Goal: Information Seeking & Learning: Learn about a topic

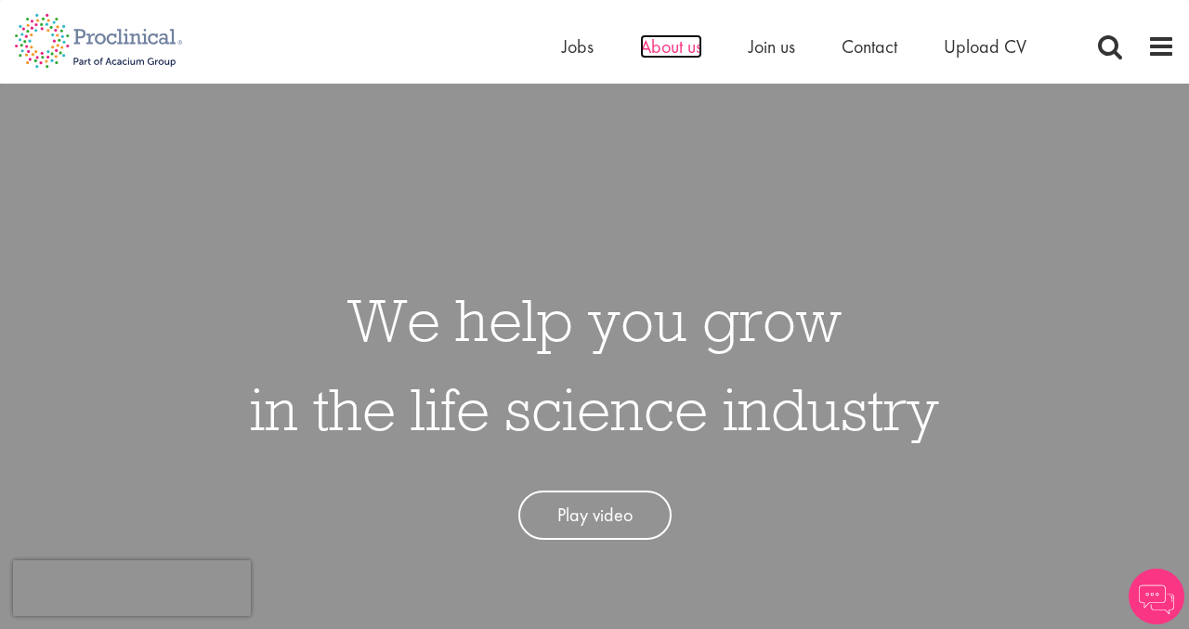
click at [667, 49] on span "About us" at bounding box center [671, 46] width 62 height 24
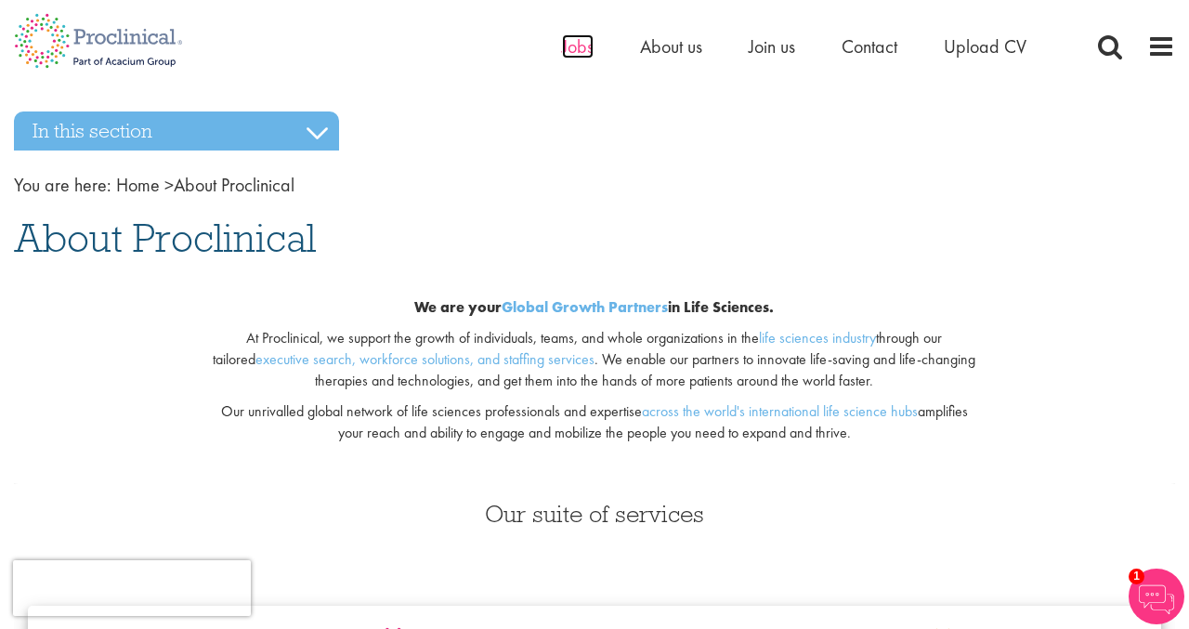
click at [581, 46] on span "Jobs" at bounding box center [578, 46] width 32 height 24
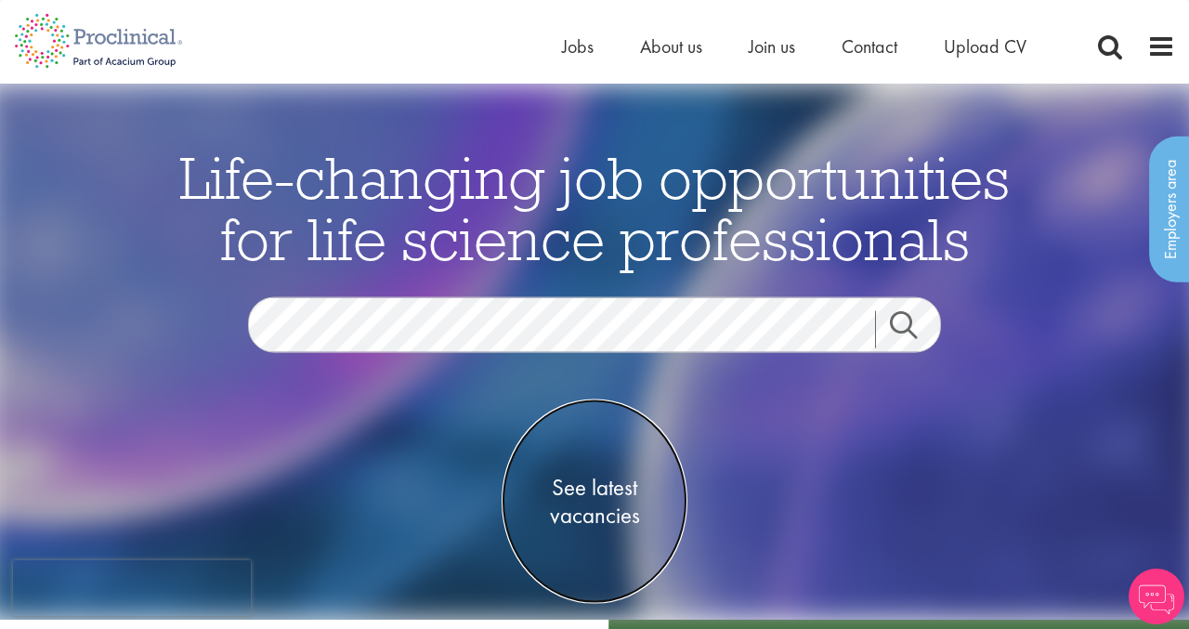
click at [599, 487] on span "See latest vacancies" at bounding box center [595, 502] width 186 height 56
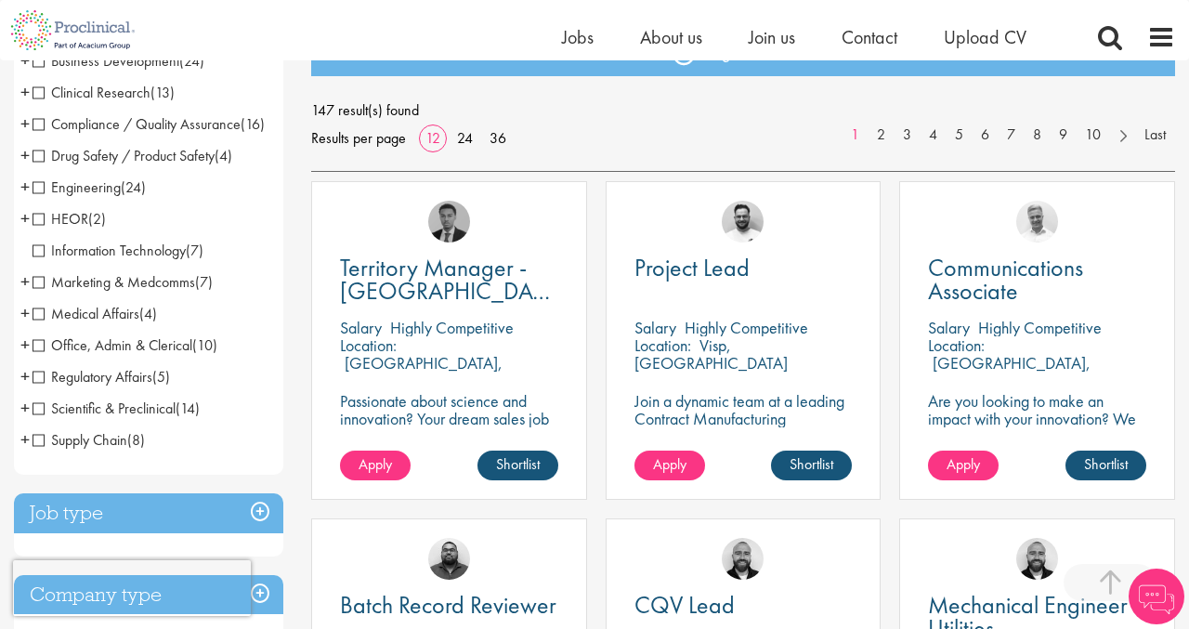
scroll to position [164, 0]
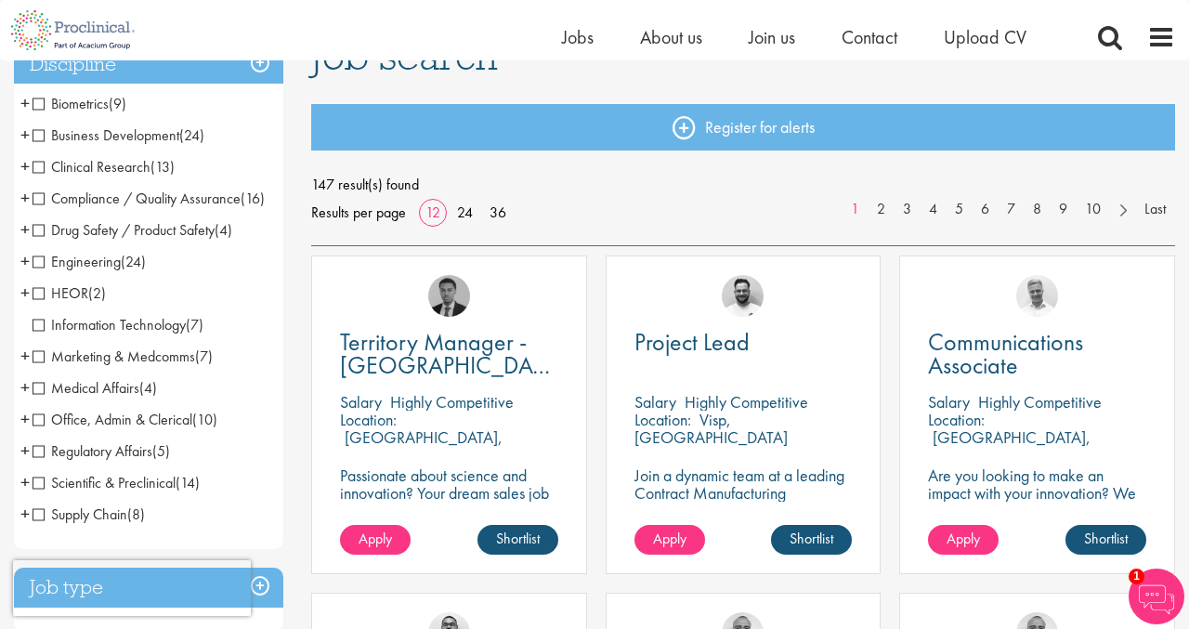
click at [42, 334] on span "Information Technology" at bounding box center [109, 325] width 153 height 20
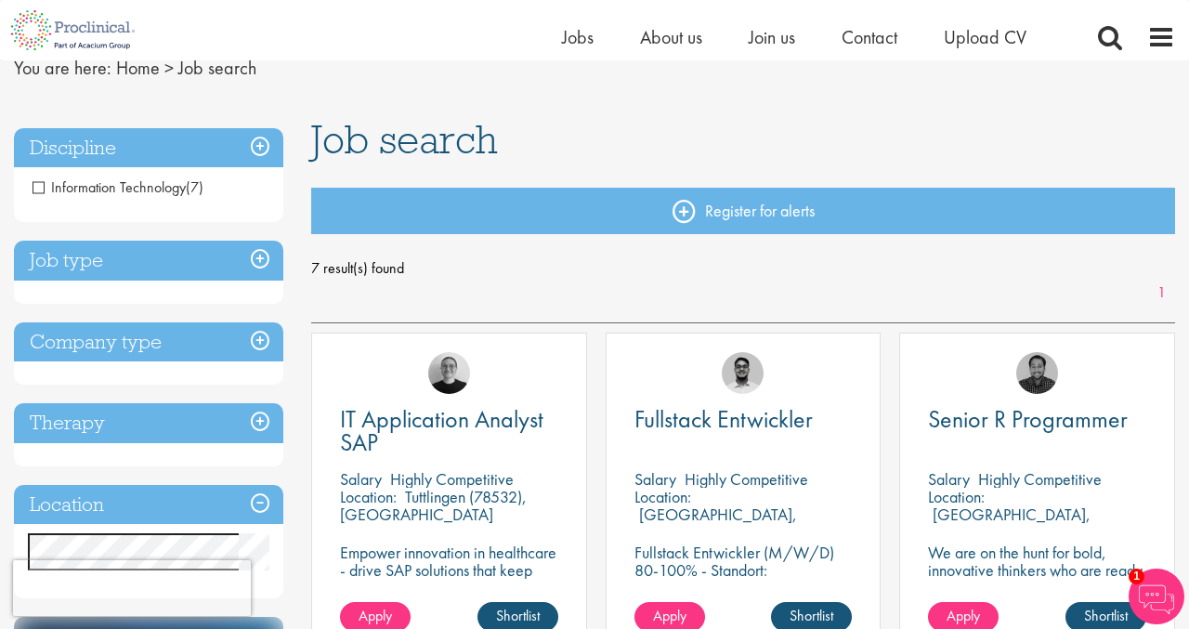
scroll to position [88, 0]
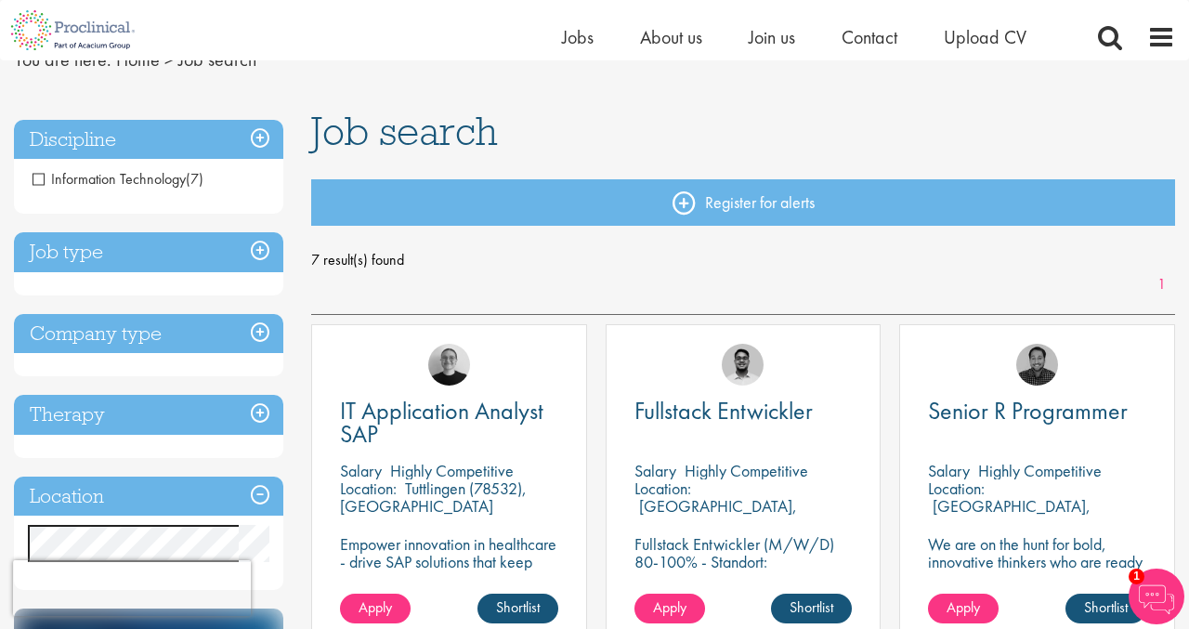
click at [250, 250] on h3 "Job type" at bounding box center [148, 252] width 269 height 40
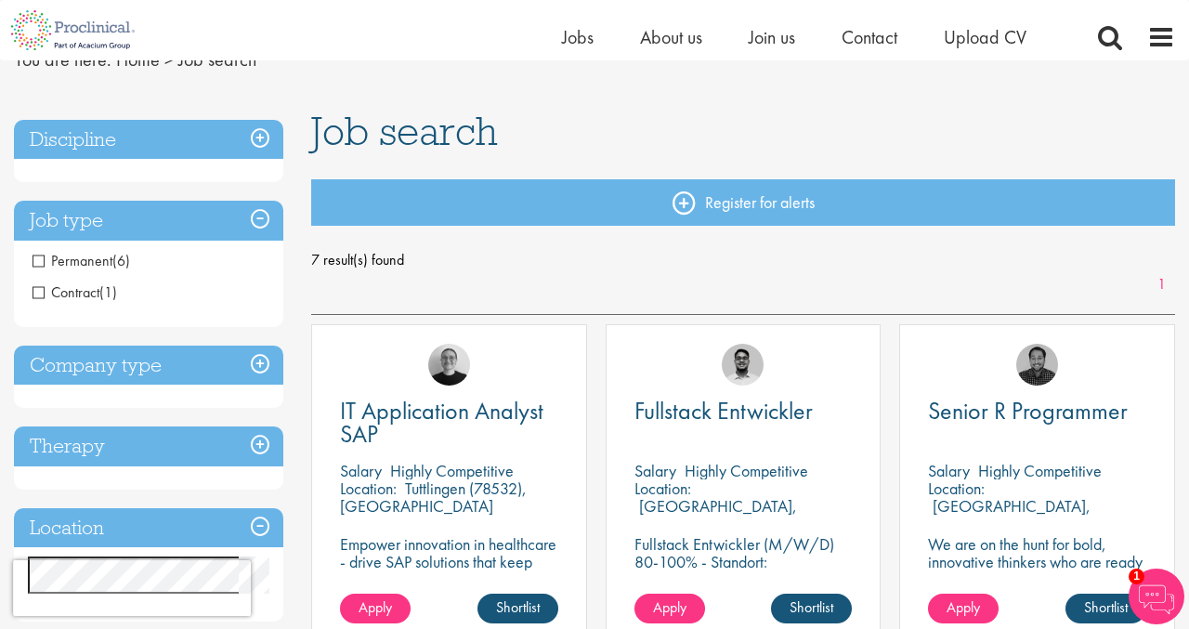
click at [256, 145] on h3 "Discipline" at bounding box center [148, 140] width 269 height 40
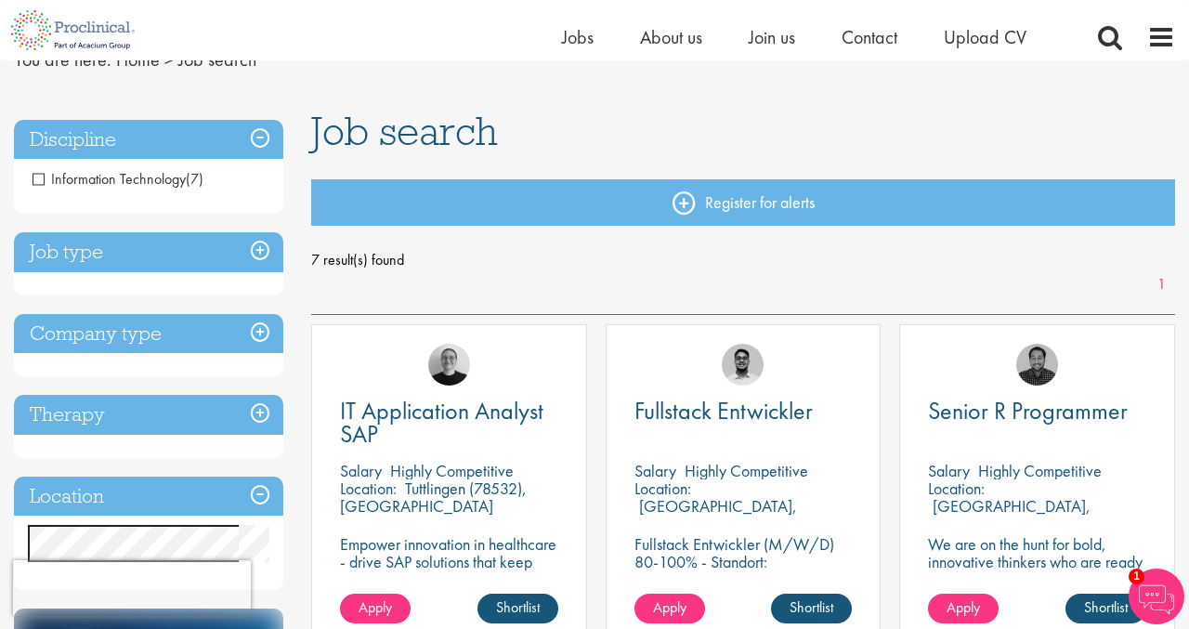
click at [49, 176] on span "Information Technology" at bounding box center [109, 179] width 153 height 20
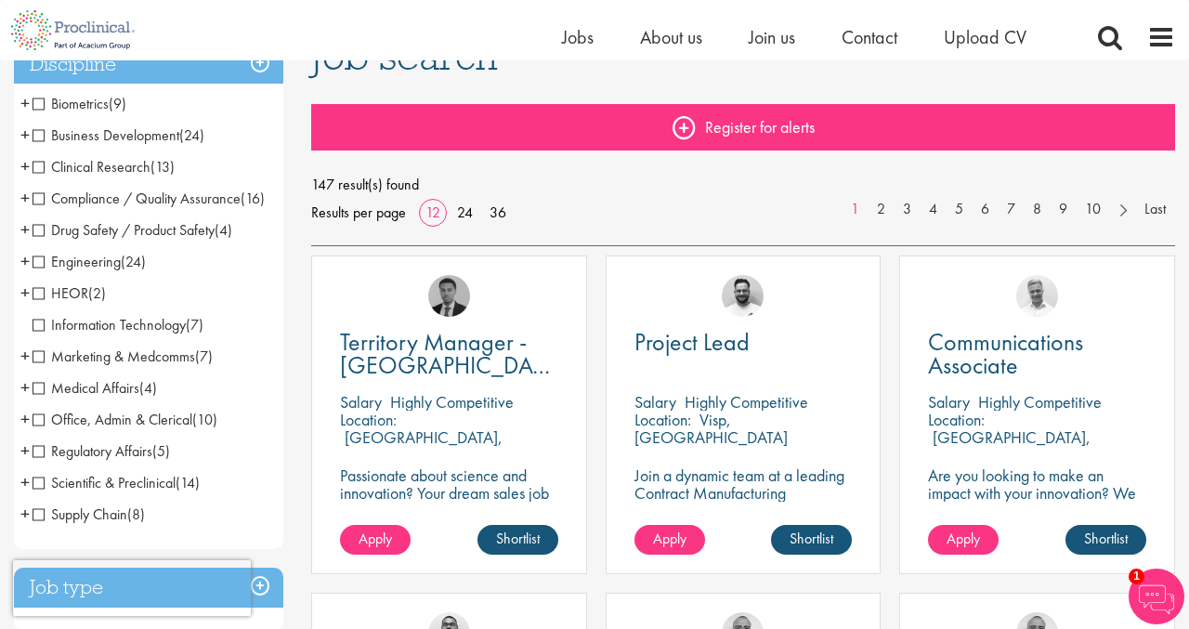
scroll to position [150, 0]
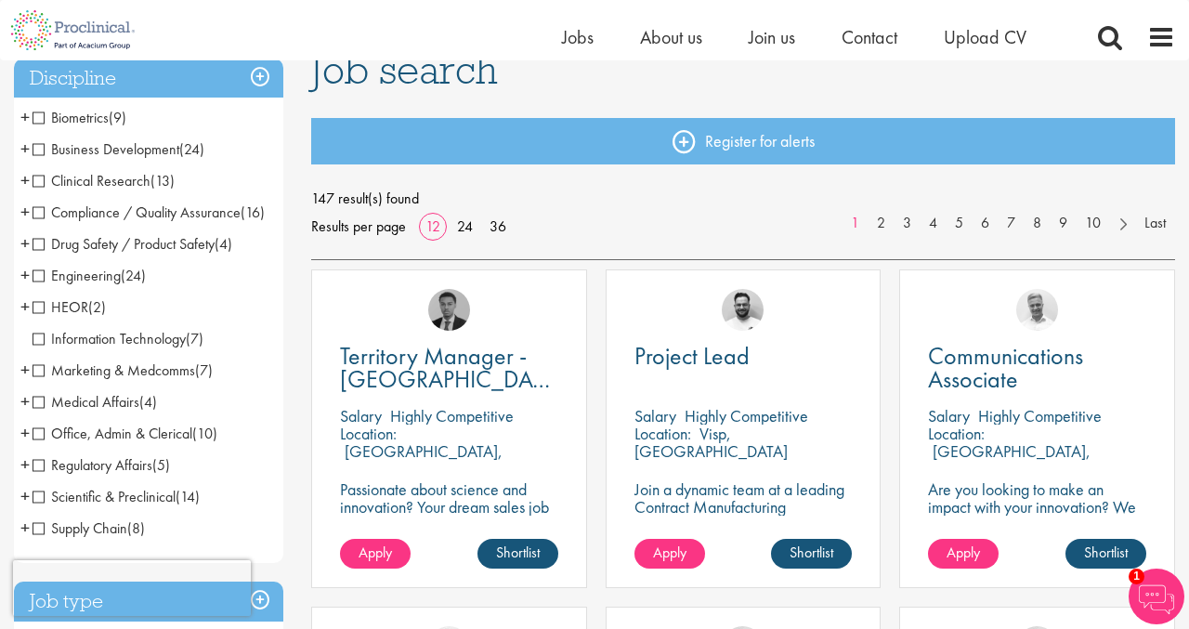
click at [96, 285] on span "Engineering" at bounding box center [77, 276] width 88 height 20
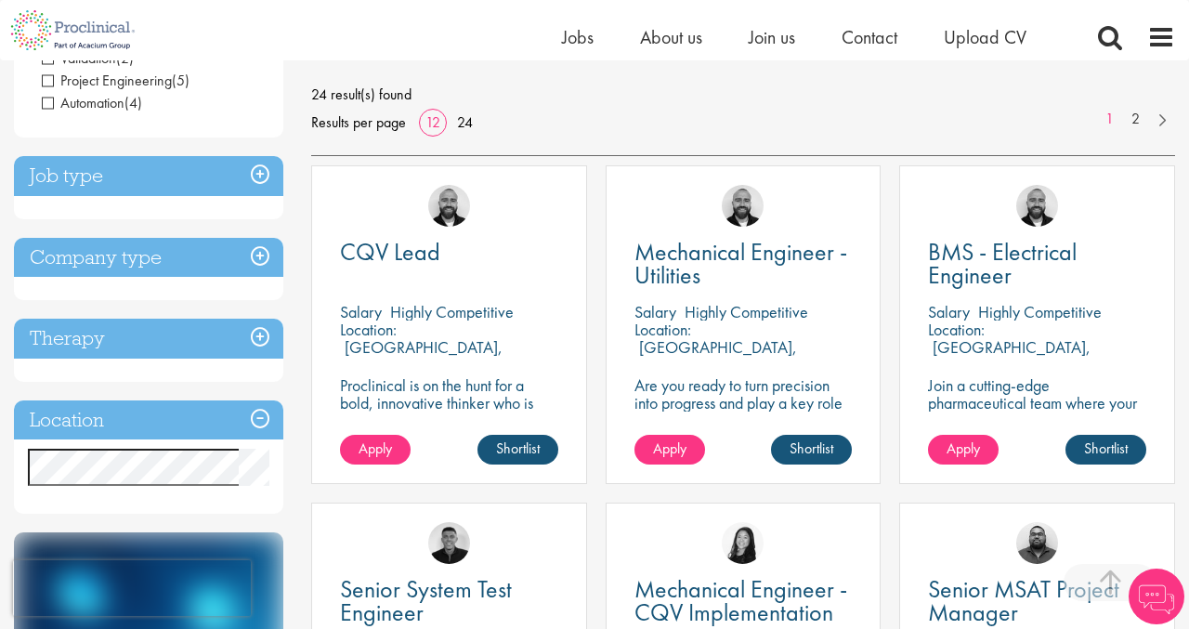
scroll to position [67, 0]
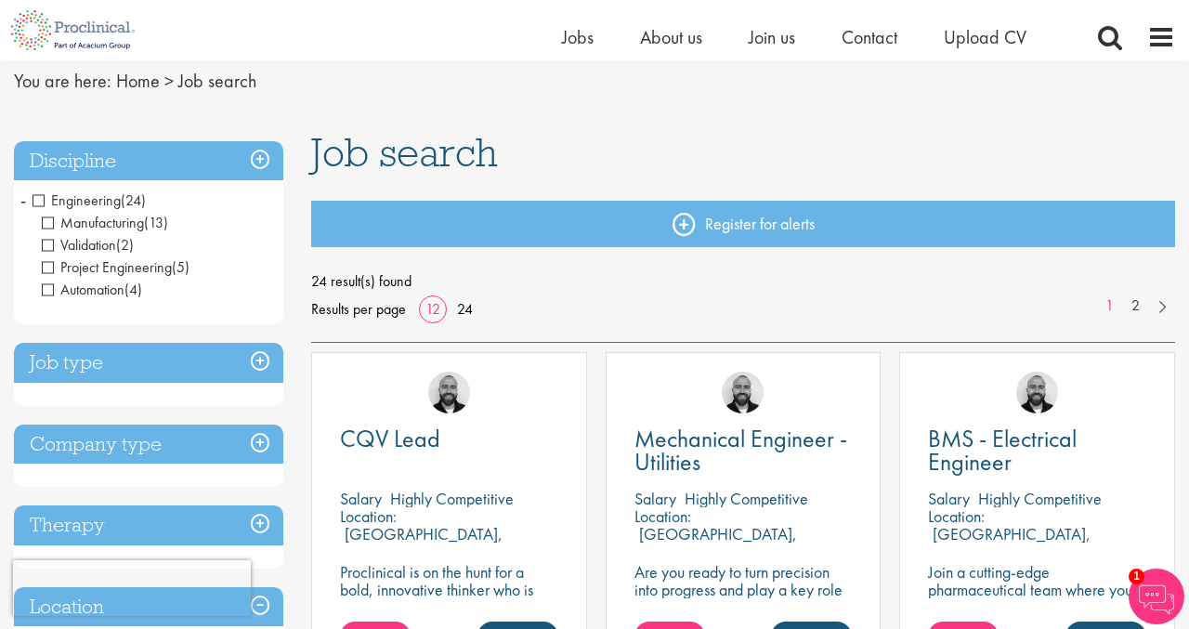
click at [38, 200] on span "Engineering" at bounding box center [77, 200] width 88 height 20
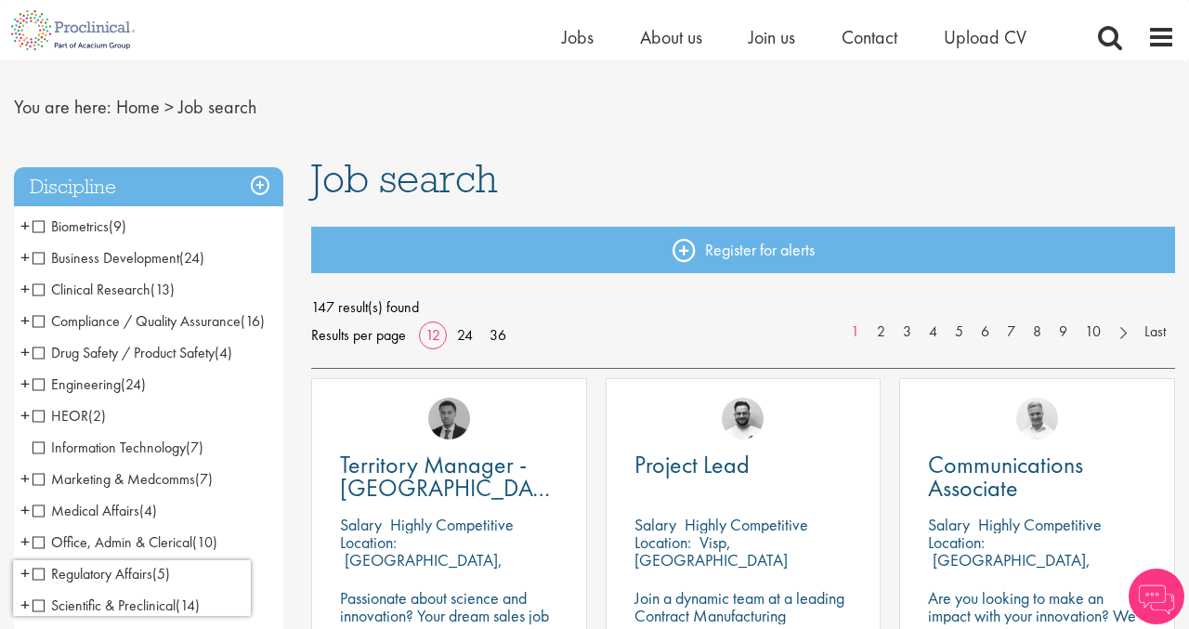
scroll to position [57, 0]
